Goal: Use online tool/utility: Use online tool/utility

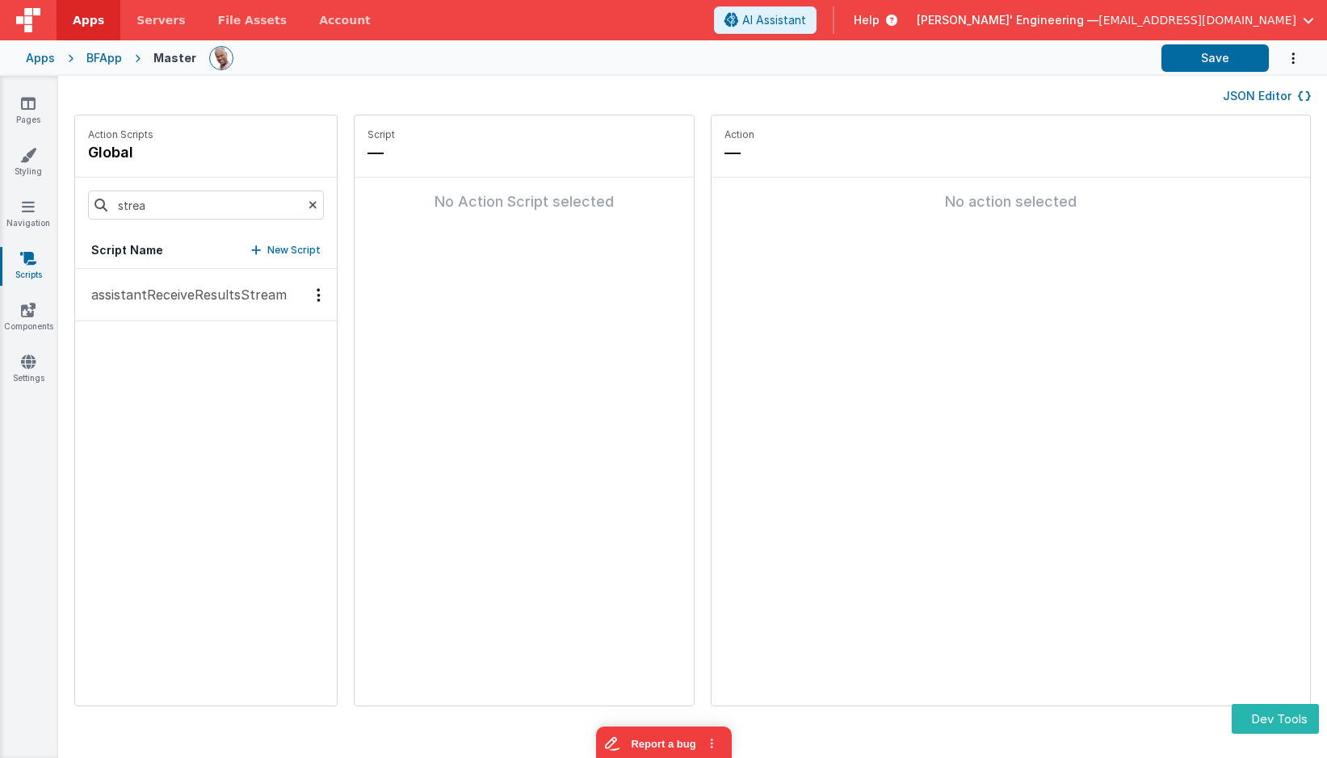
click at [208, 309] on button "assistantReceiveResultsStream" at bounding box center [206, 295] width 262 height 52
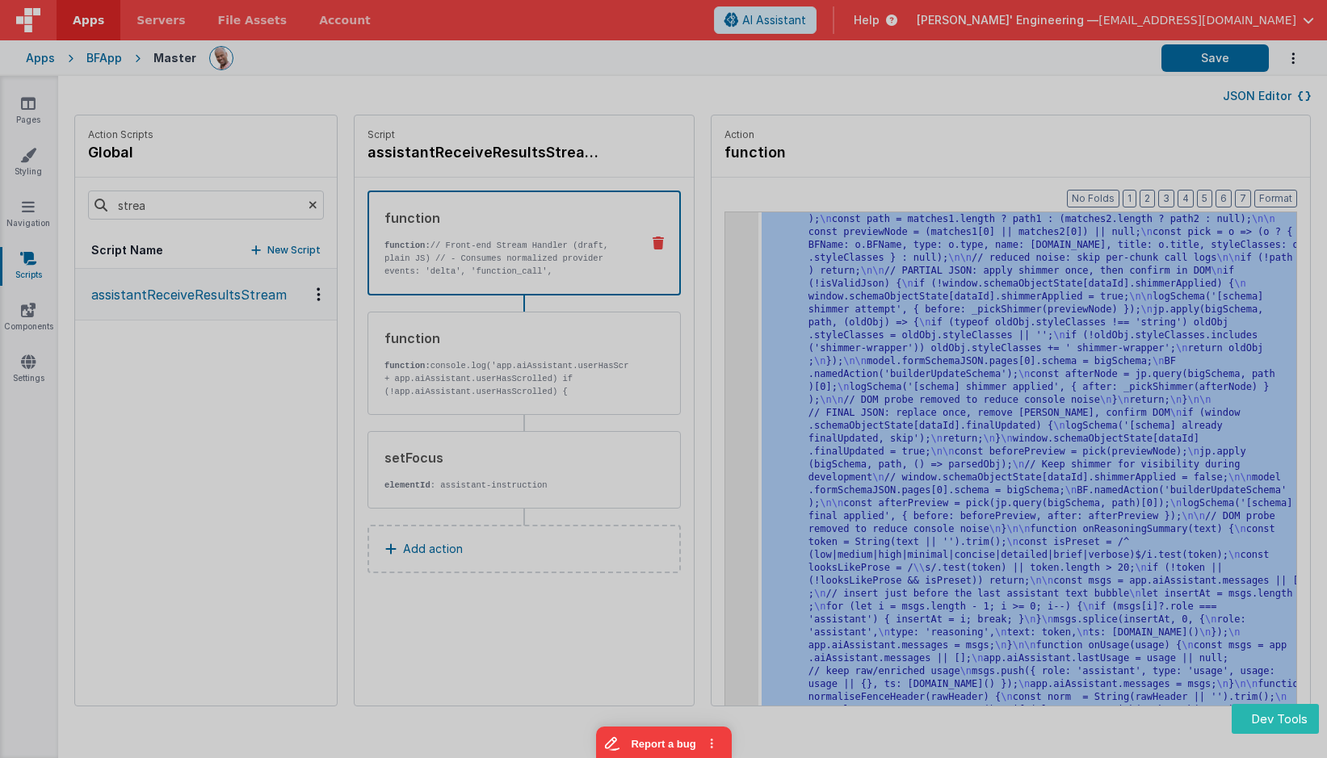
scroll to position [6318, 0]
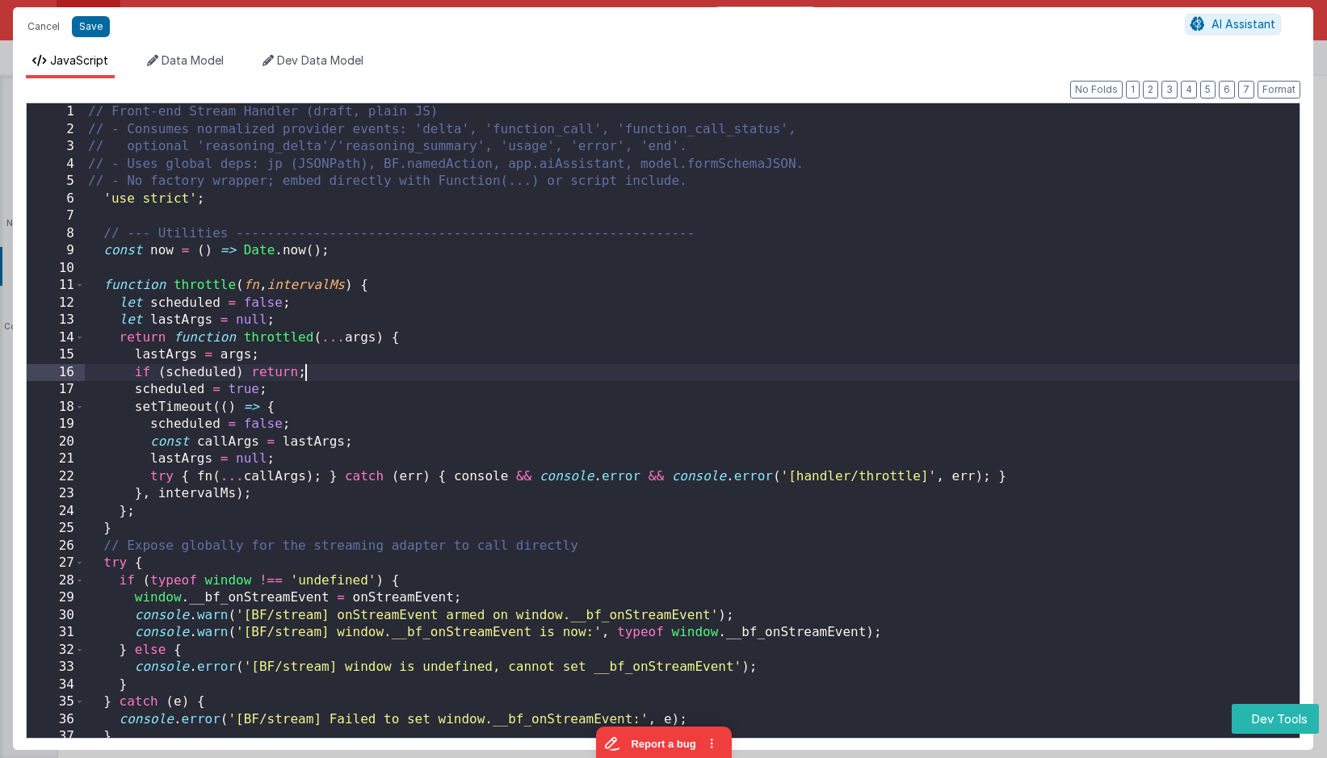
click at [984, 373] on div "// Front-end Stream Handler (draft, plain JS) // - Consumes normalized provider…" at bounding box center [692, 442] width 1215 height 679
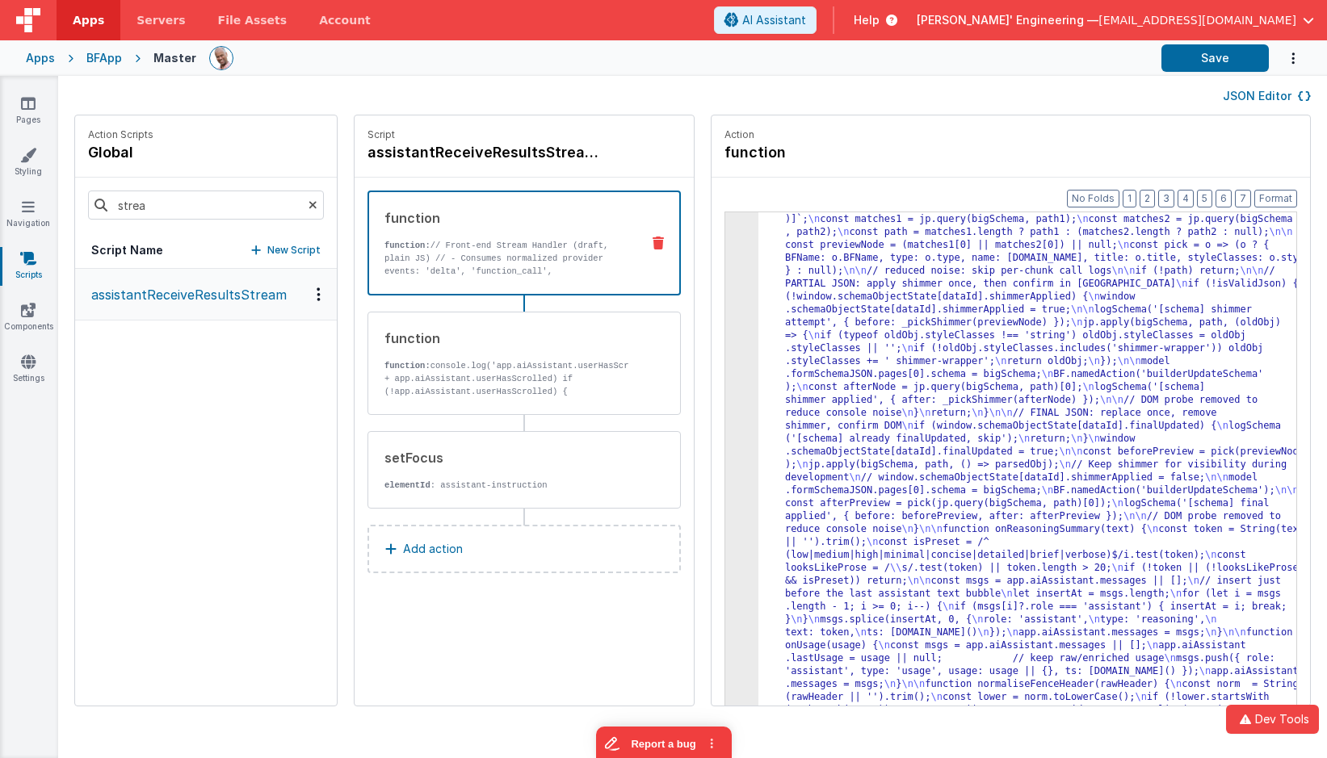
scroll to position [6047, 0]
click at [1067, 90] on div "JSON Editor" at bounding box center [692, 95] width 1237 height 19
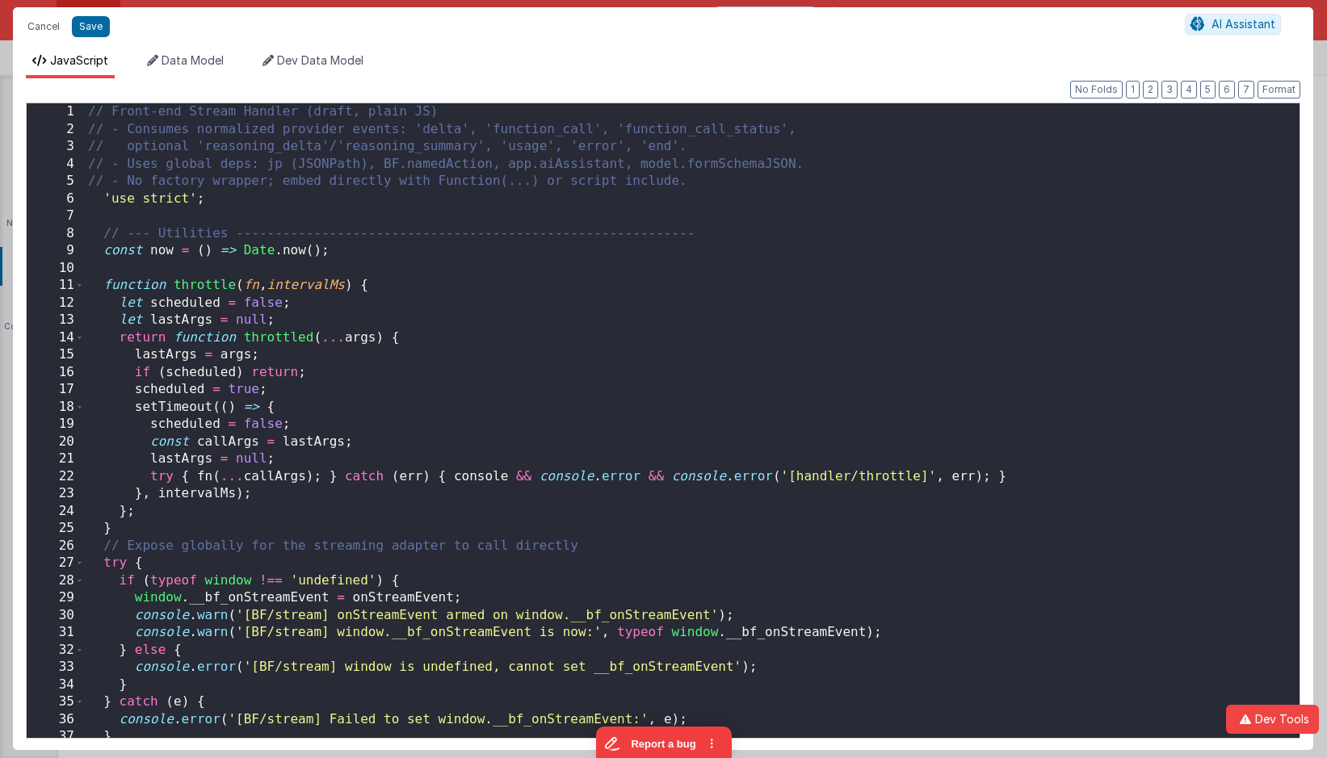
click at [702, 279] on div "// Front-end Stream Handler (draft, plain JS) // - Consumes normalized provider…" at bounding box center [692, 438] width 1215 height 670
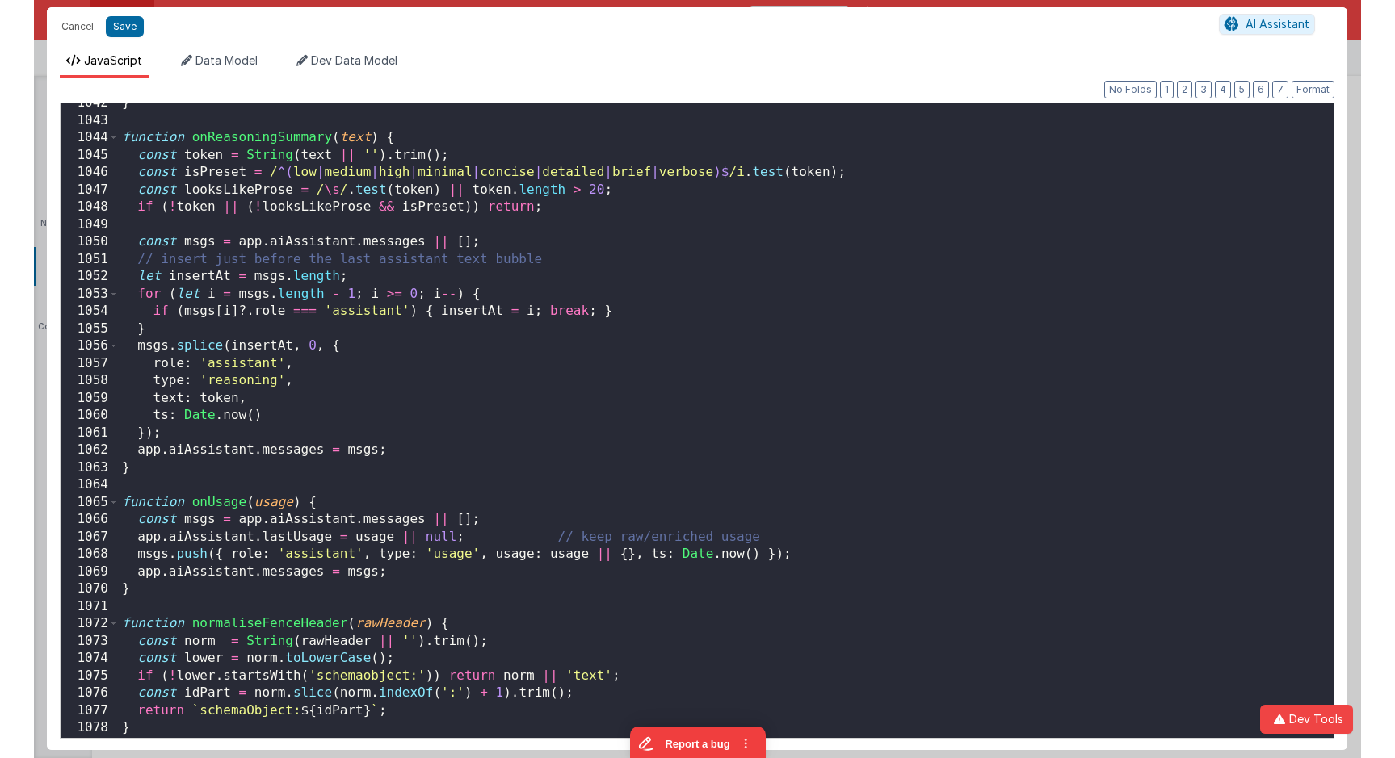
scroll to position [18190, 0]
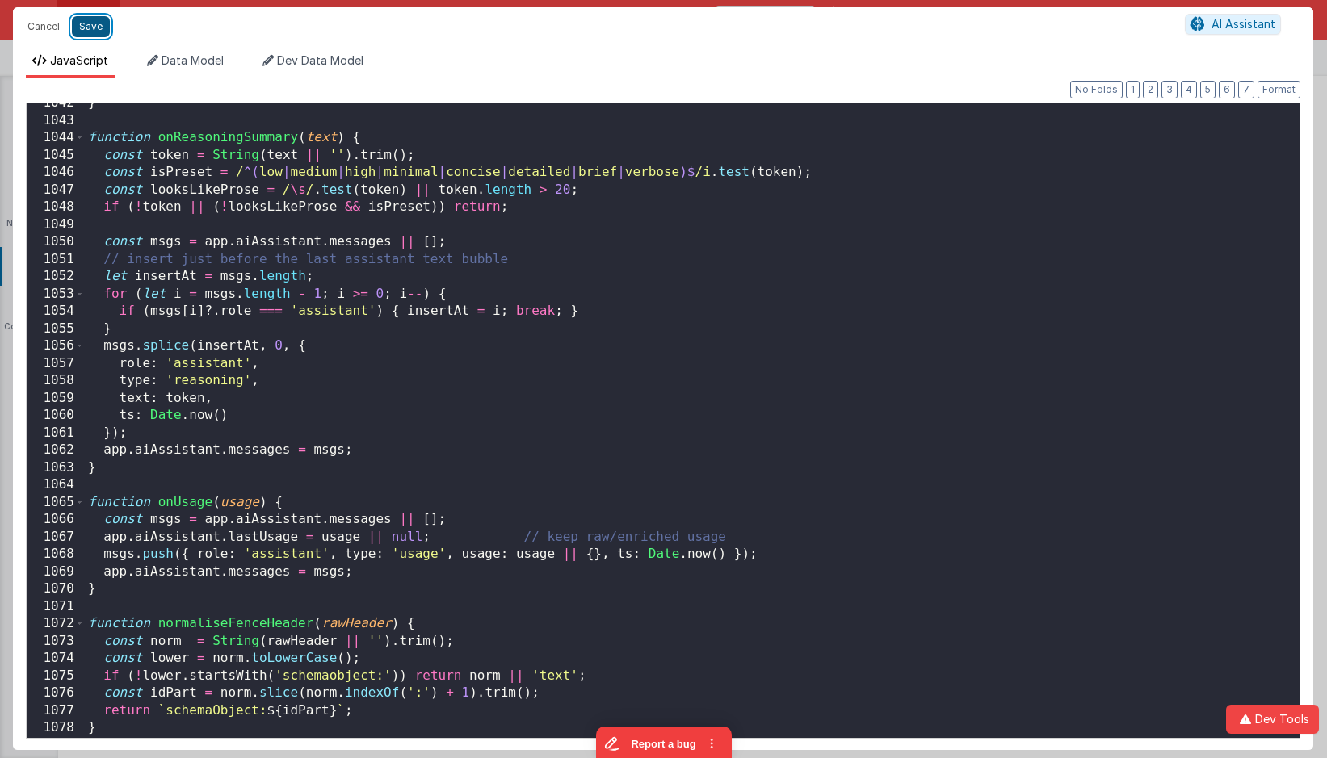
click at [88, 22] on button "Save" at bounding box center [91, 26] width 38 height 21
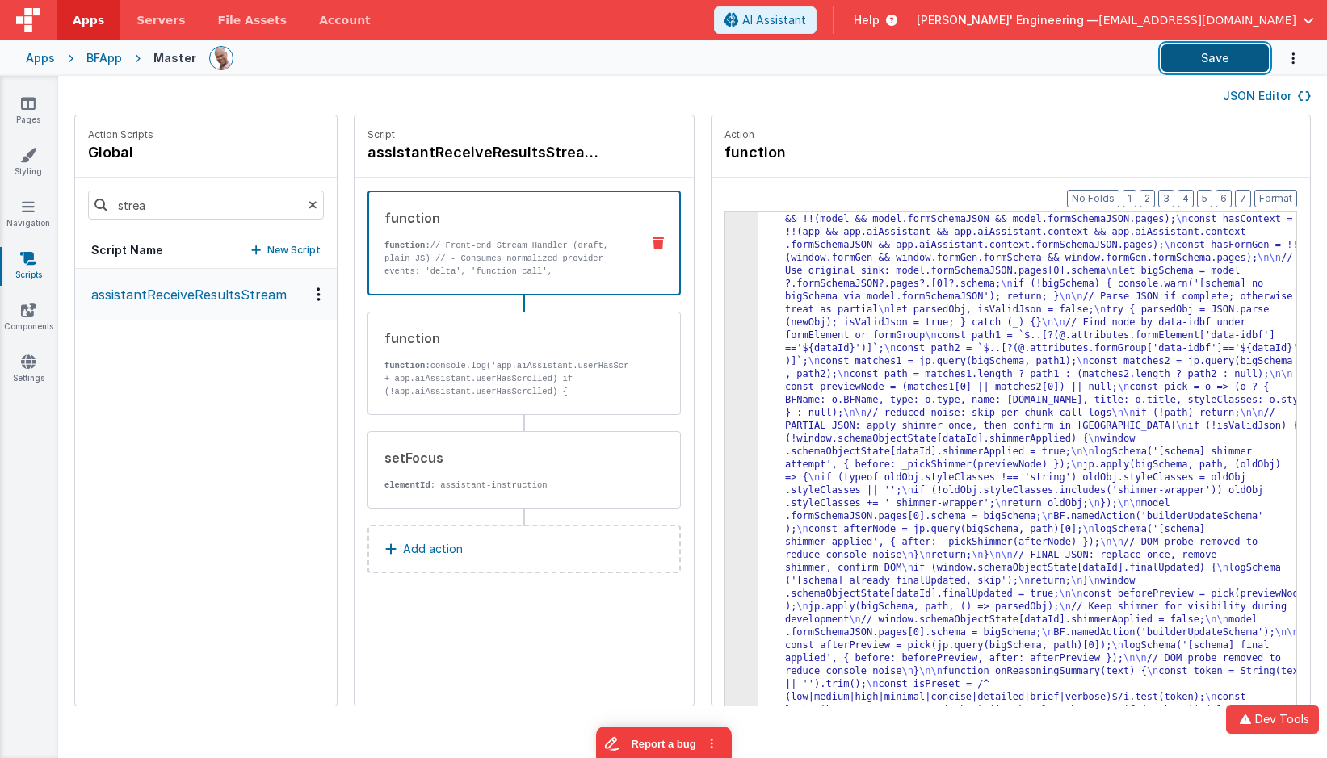
click at [1067, 58] on button "Save" at bounding box center [1214, 57] width 107 height 27
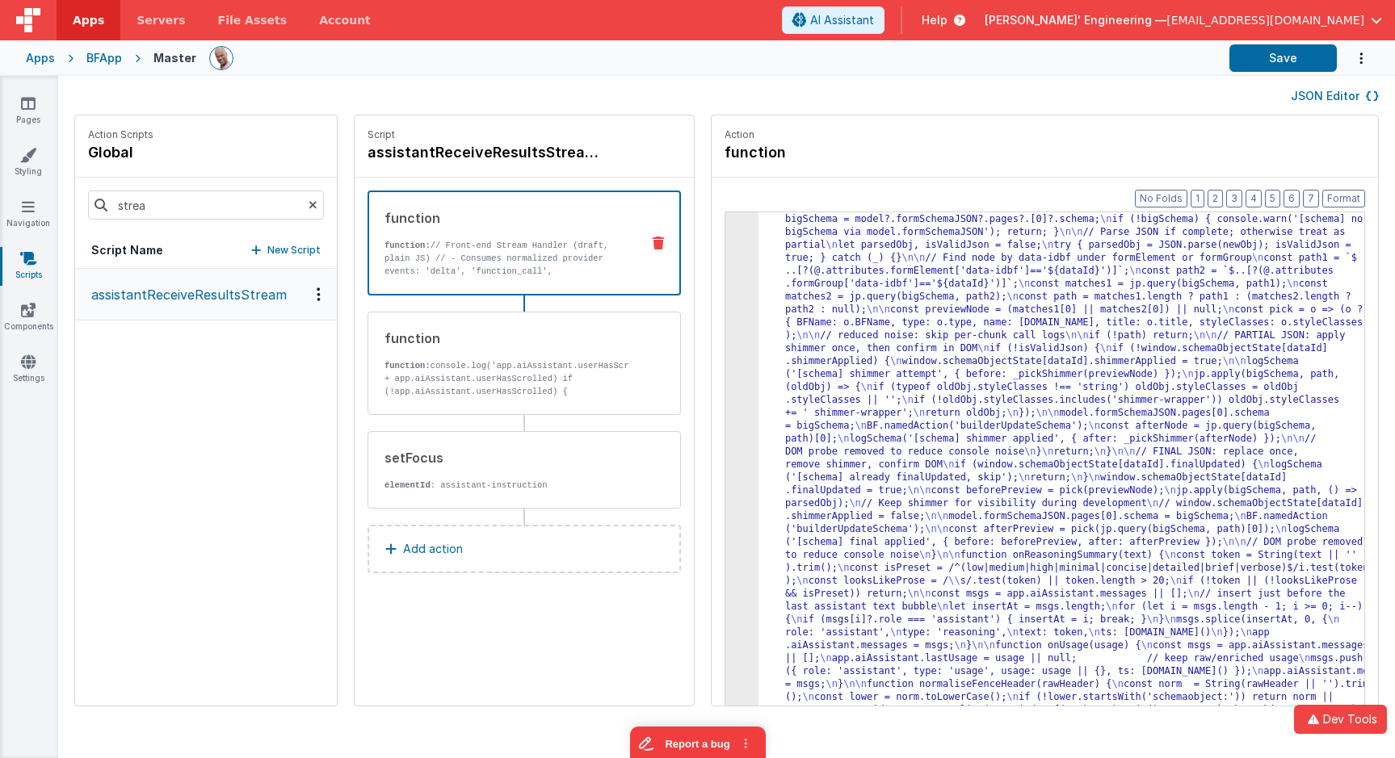
scroll to position [5362, 0]
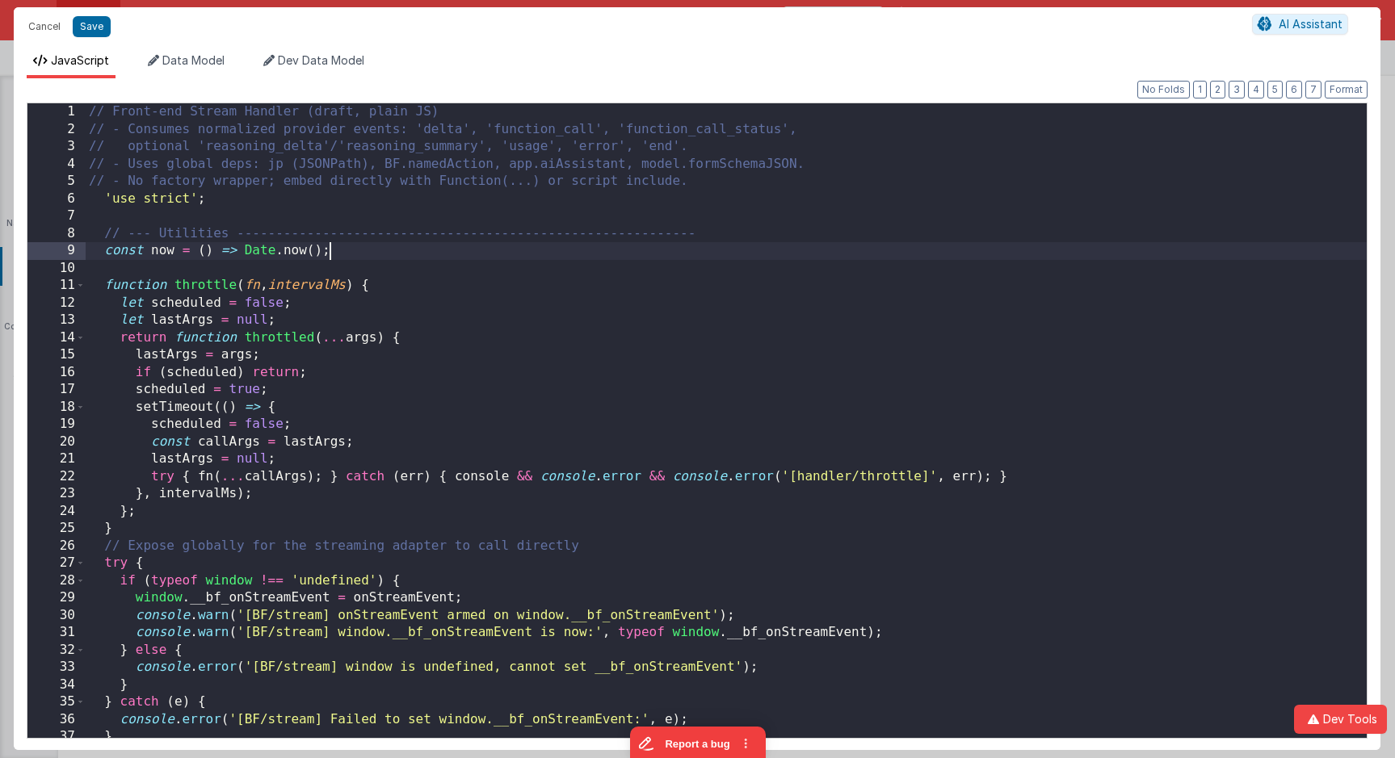
click at [720, 244] on div "// Front-end Stream Handler (draft, plain JS) // - Consumes normalized provider…" at bounding box center [726, 438] width 1281 height 670
click at [1067, 87] on button "2" at bounding box center [1217, 90] width 15 height 18
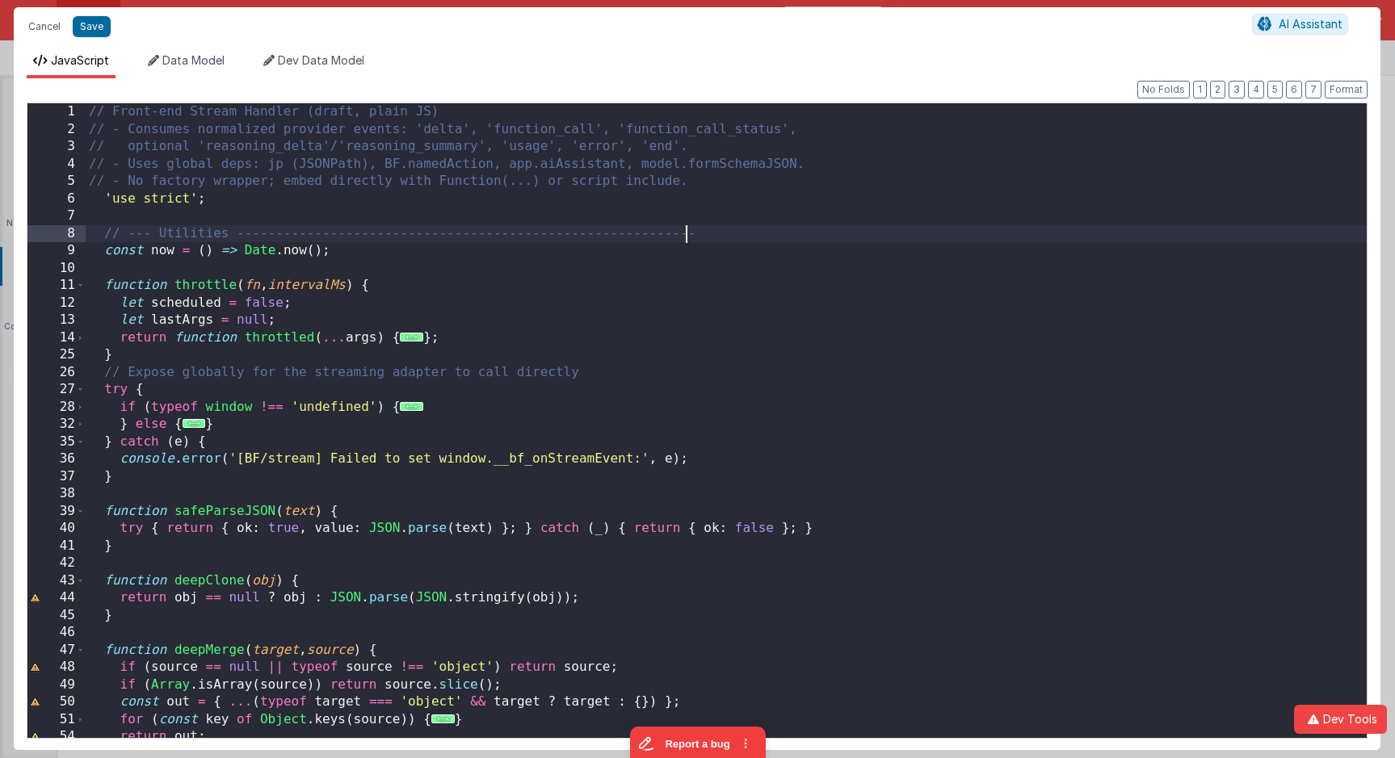
click at [687, 237] on div "// Front-end Stream Handler (draft, plain JS) // - Consumes normalized provider…" at bounding box center [726, 438] width 1281 height 670
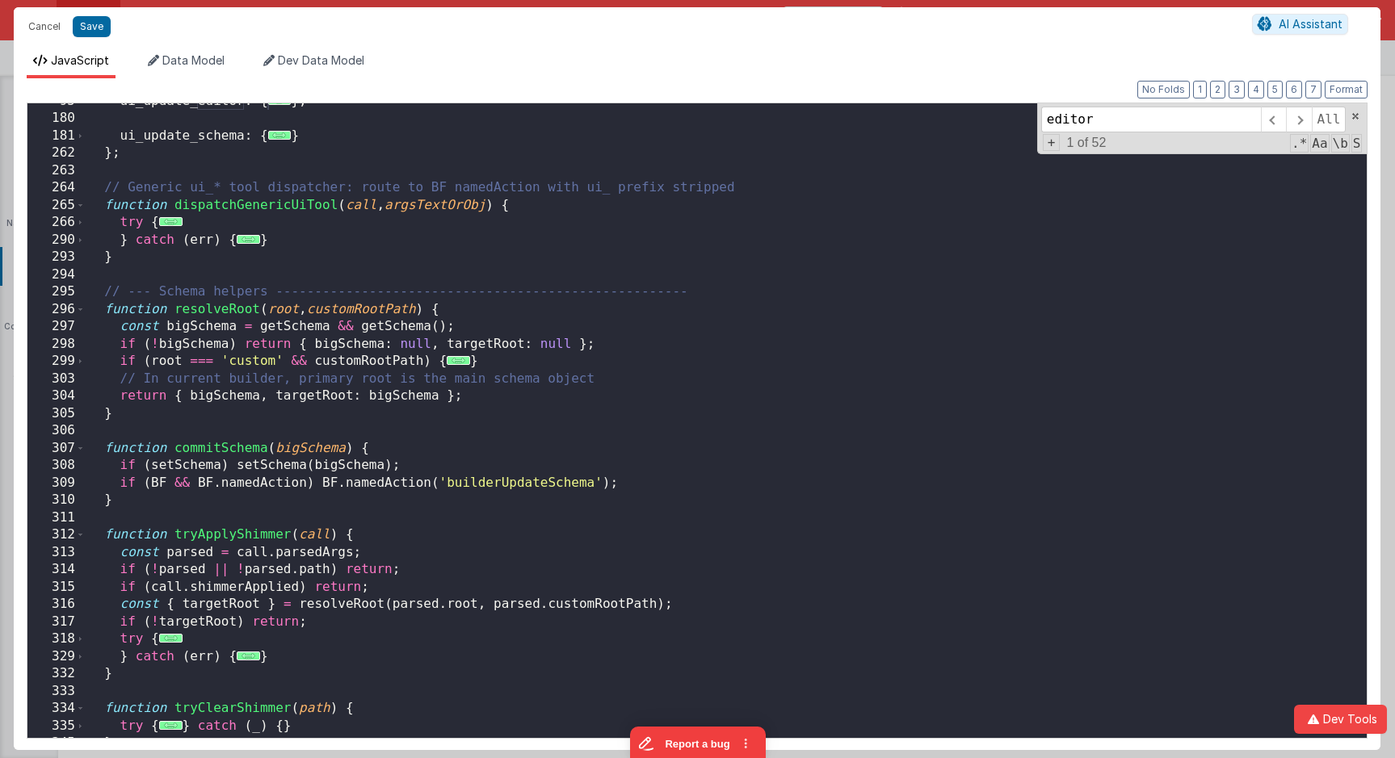
scroll to position [983, 0]
type input "editor"
click at [821, 336] on div "ui_update_editor : { ... } , ui_update_schema : { ... } } ; // Generic ui_* too…" at bounding box center [726, 428] width 1281 height 670
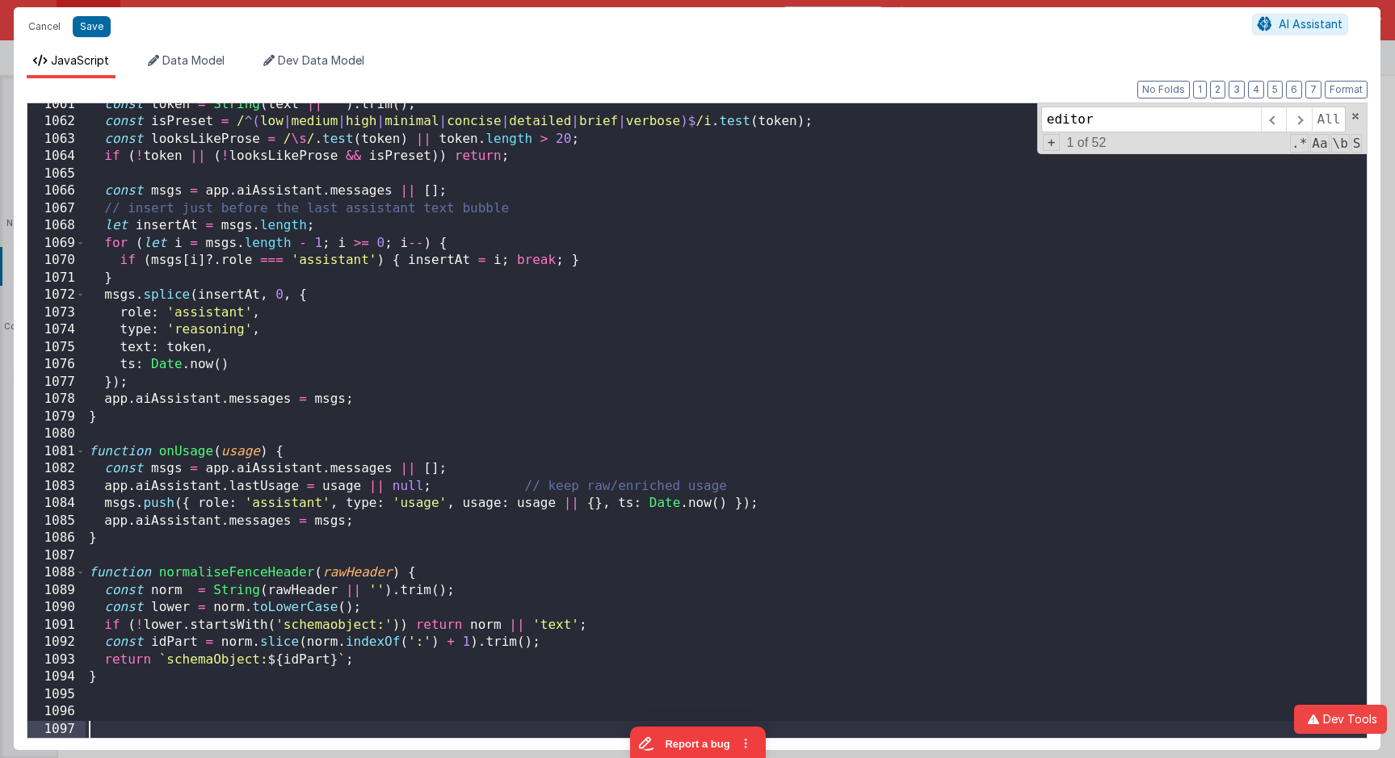
scroll to position [18467, 0]
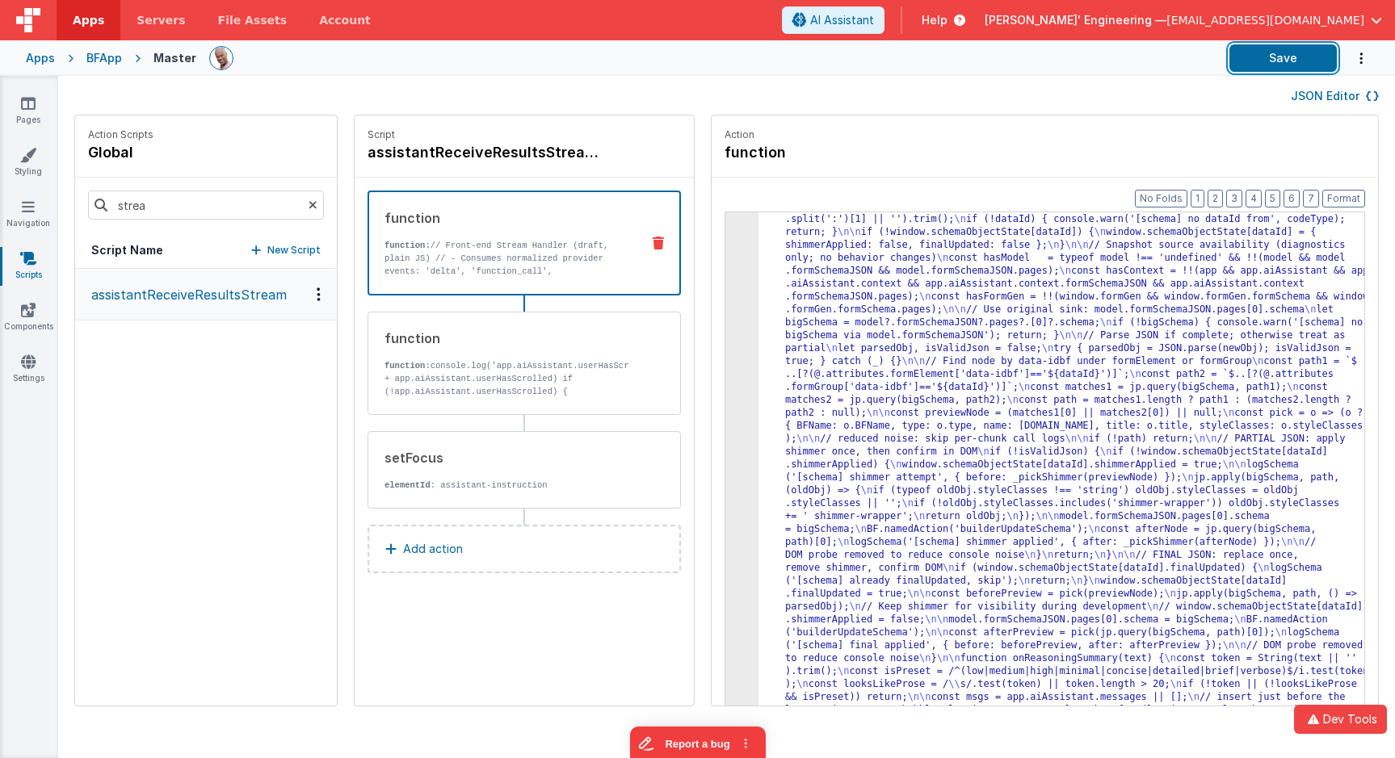
drag, startPoint x: 1279, startPoint y: 57, endPoint x: 1199, endPoint y: 43, distance: 81.1
click at [1067, 57] on button "Save" at bounding box center [1282, 57] width 107 height 27
